Goal: Complete application form

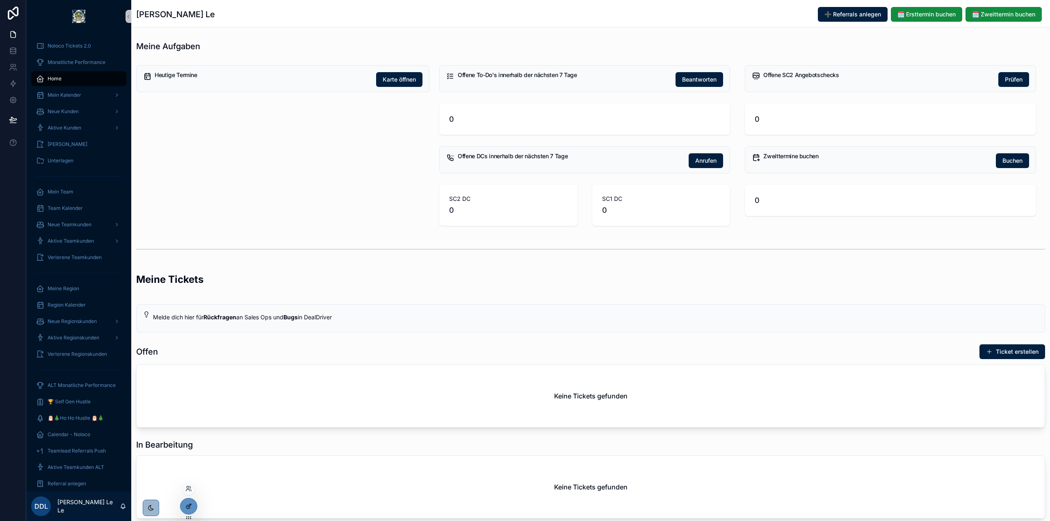
click at [195, 508] on div at bounding box center [189, 507] width 16 height 16
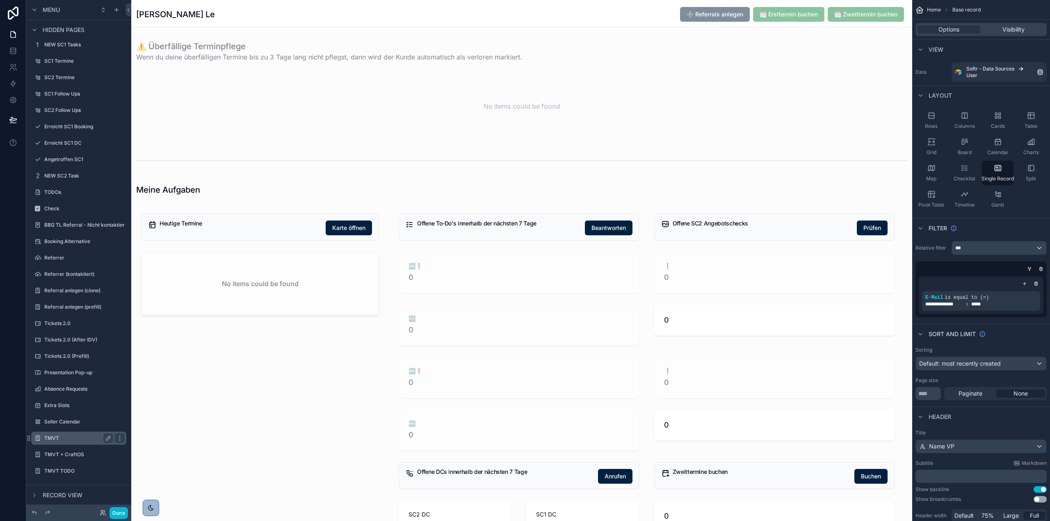
scroll to position [503, 0]
drag, startPoint x: 121, startPoint y: 9, endPoint x: 119, endPoint y: 15, distance: 6.0
click at [121, 9] on div "scrollable content" at bounding box center [117, 10] width 10 height 10
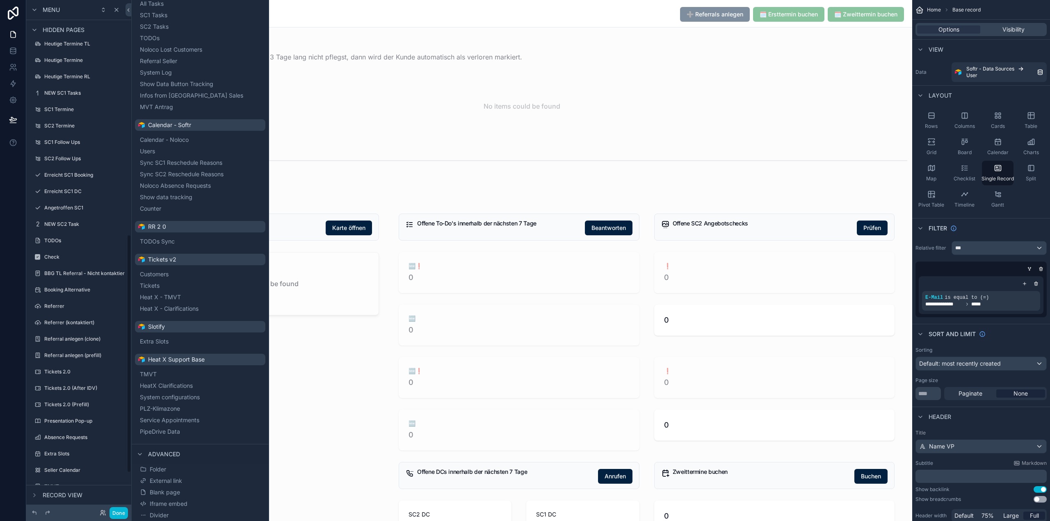
scroll to position [585, 0]
drag, startPoint x: 71, startPoint y: 438, endPoint x: 63, endPoint y: 439, distance: 7.8
click at [71, 438] on label "TMVT" at bounding box center [77, 438] width 66 height 7
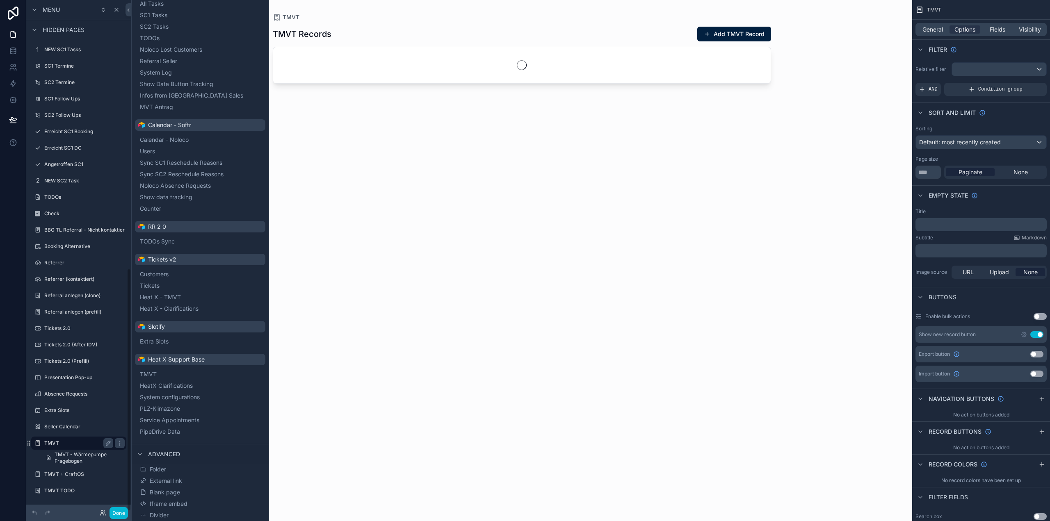
scroll to position [565, 0]
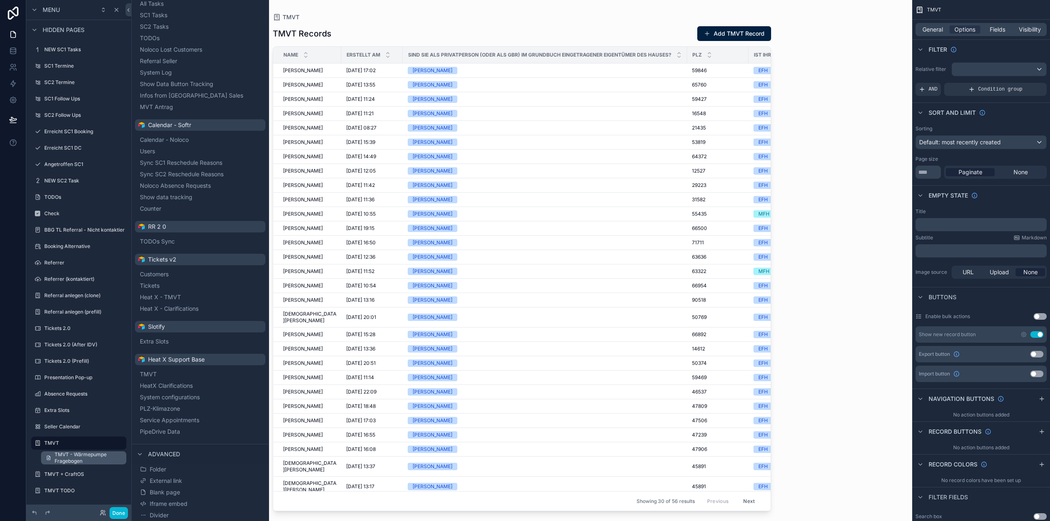
click at [75, 457] on span "TMVT - Wärmepumpe Fragebogen" at bounding box center [88, 458] width 67 height 13
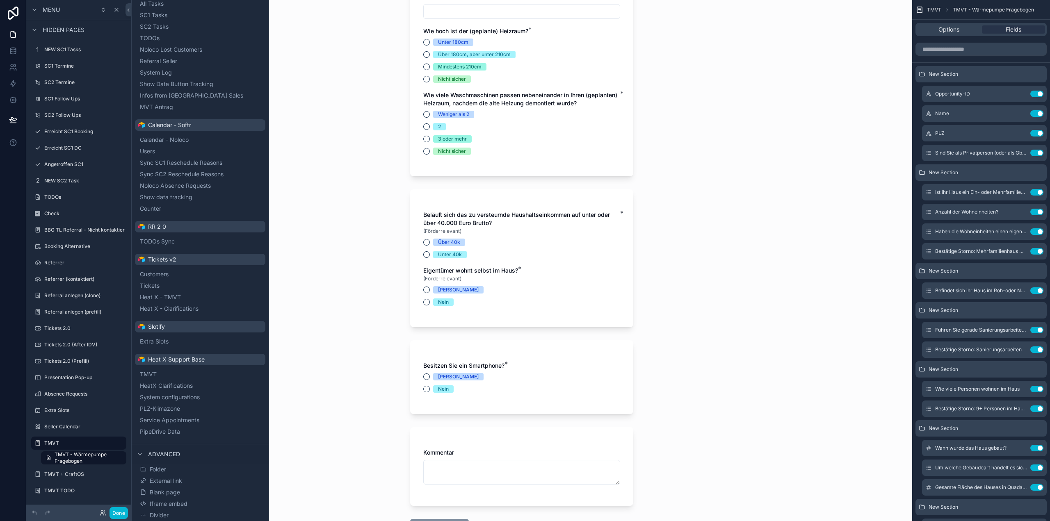
scroll to position [2505, 0]
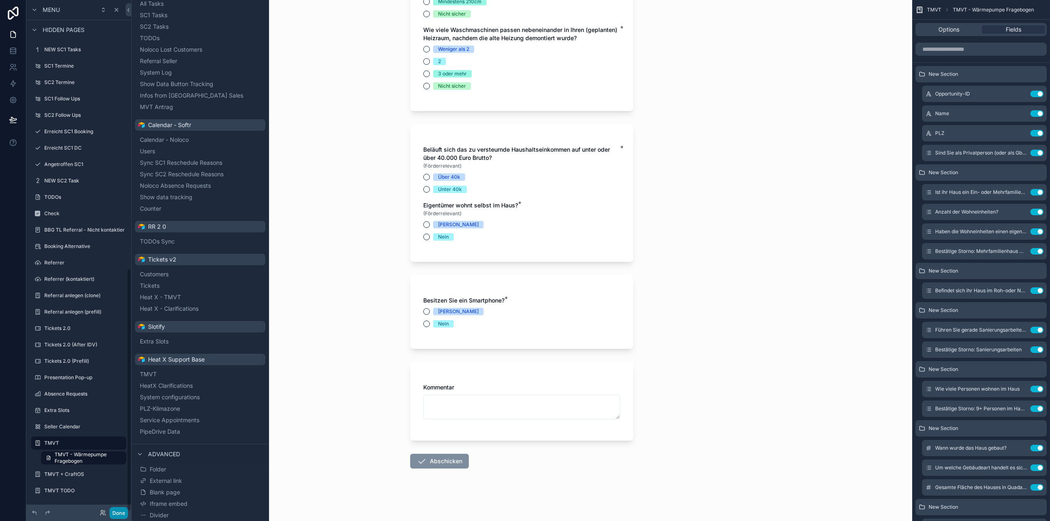
click at [119, 512] on button "Done" at bounding box center [119, 514] width 18 height 12
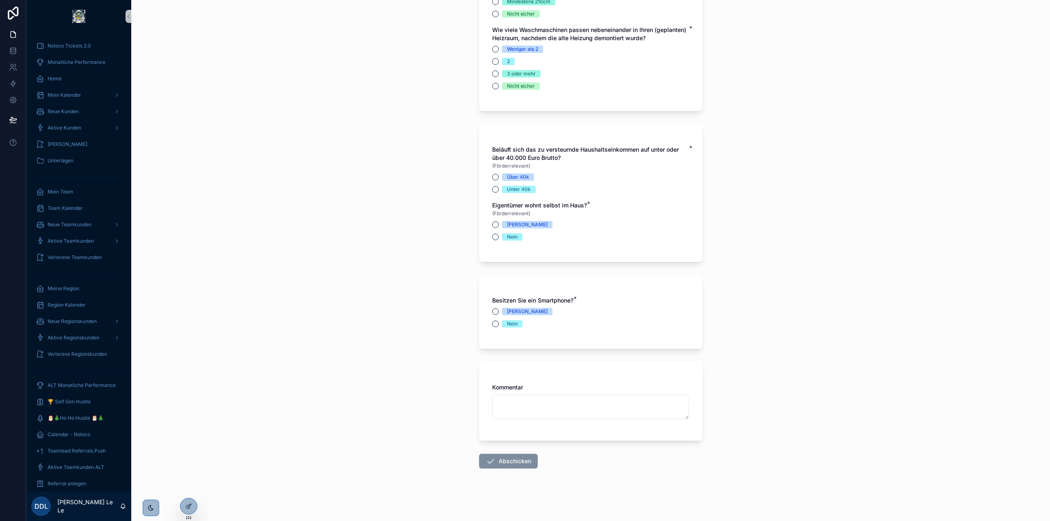
scroll to position [0, 0]
